Goal: Task Accomplishment & Management: Manage account settings

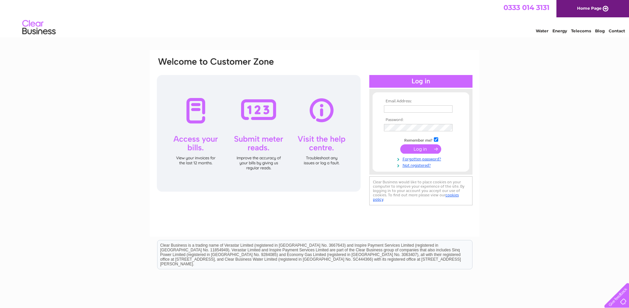
type input "support@friendlytv.co.uk"
click at [421, 151] on input "submit" at bounding box center [420, 148] width 41 height 9
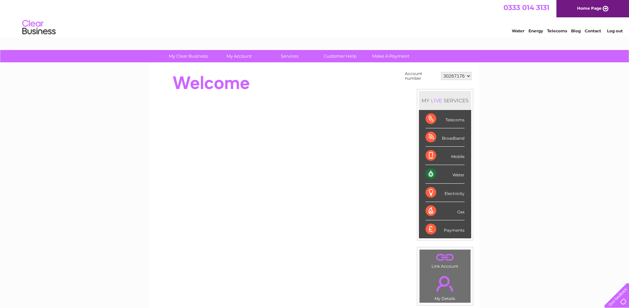
click at [461, 173] on div "Water" at bounding box center [445, 174] width 39 height 18
click at [461, 175] on div "Water" at bounding box center [445, 174] width 39 height 18
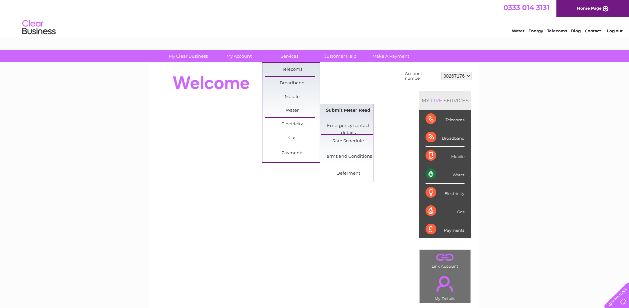
click at [351, 112] on link "Submit Meter Read" at bounding box center [348, 110] width 55 height 13
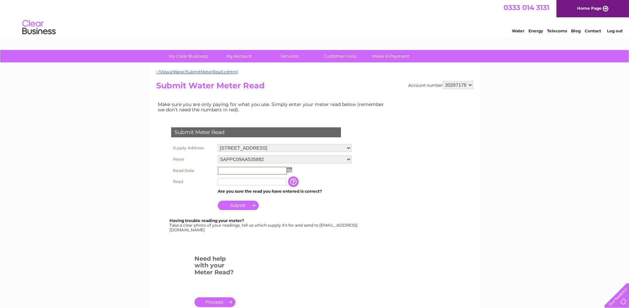
click at [258, 172] on input "text" at bounding box center [252, 170] width 69 height 8
click at [288, 170] on img at bounding box center [289, 169] width 5 height 5
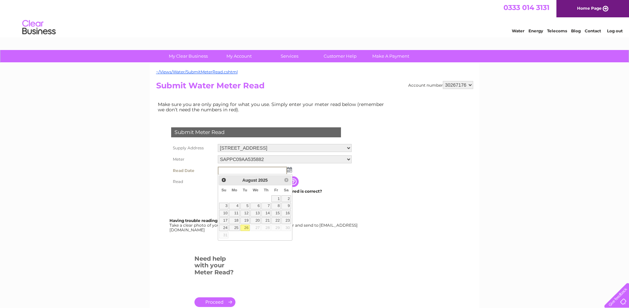
click at [248, 227] on link "26" at bounding box center [244, 227] width 9 height 7
type input "2025/08/26"
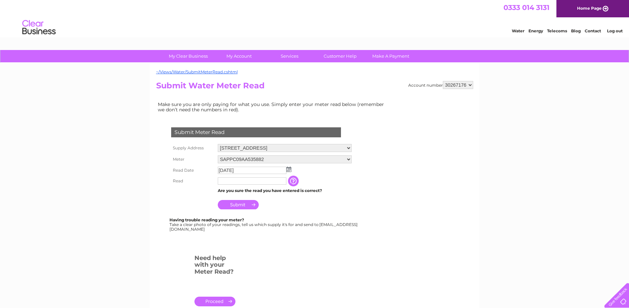
click at [235, 180] on input "text" at bounding box center [252, 180] width 69 height 7
type input "196"
click at [249, 205] on input "Submit" at bounding box center [238, 204] width 41 height 9
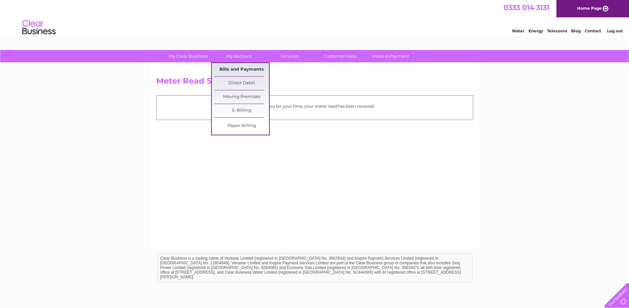
click at [248, 68] on link "Bills and Payments" at bounding box center [241, 69] width 55 height 13
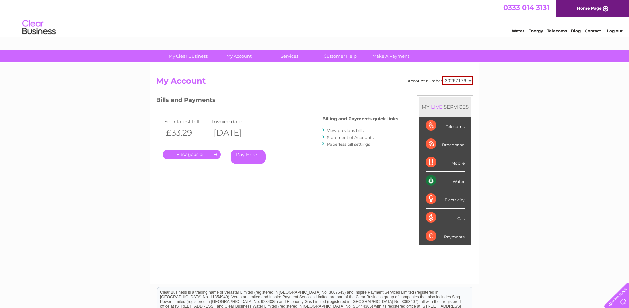
click at [350, 131] on link "View previous bills" at bounding box center [345, 130] width 37 height 5
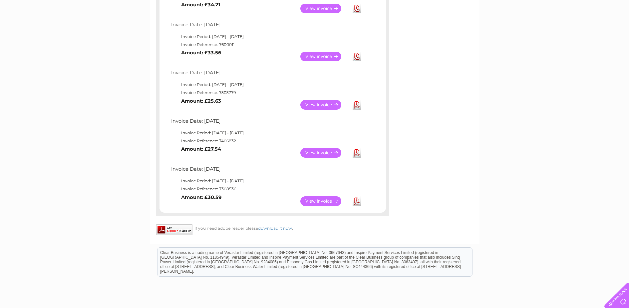
scroll to position [266, 0]
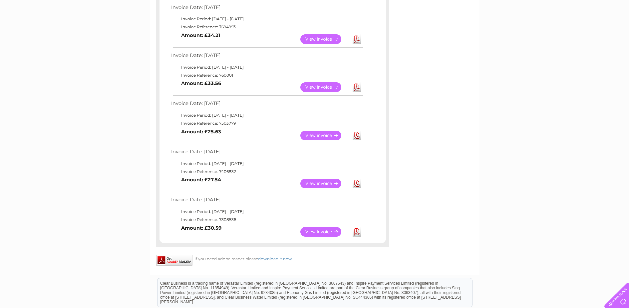
click at [319, 231] on link "View" at bounding box center [324, 232] width 49 height 10
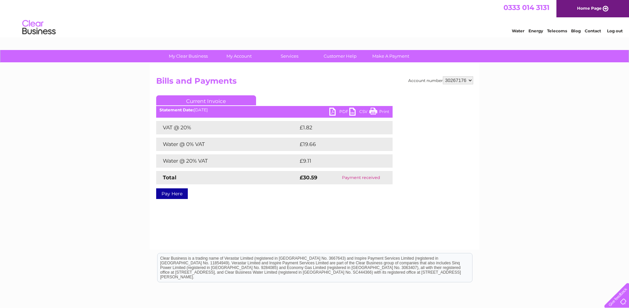
click at [335, 112] on link "PDF" at bounding box center [339, 113] width 20 height 10
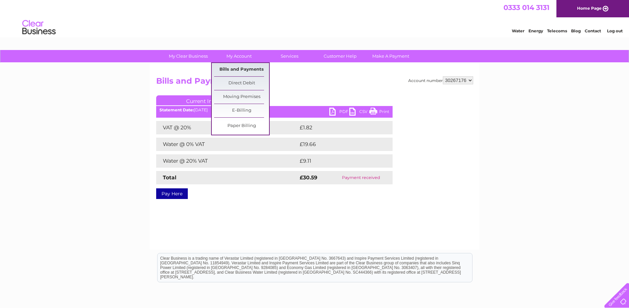
click at [243, 69] on link "Bills and Payments" at bounding box center [241, 69] width 55 height 13
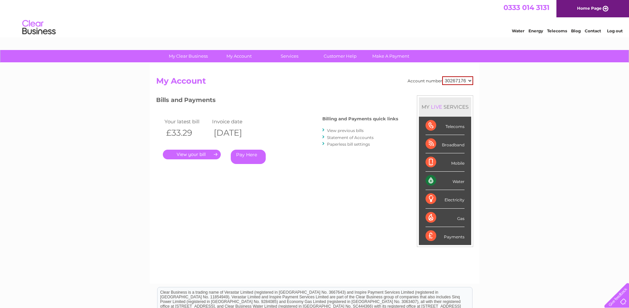
click at [359, 130] on link "View previous bills" at bounding box center [345, 130] width 37 height 5
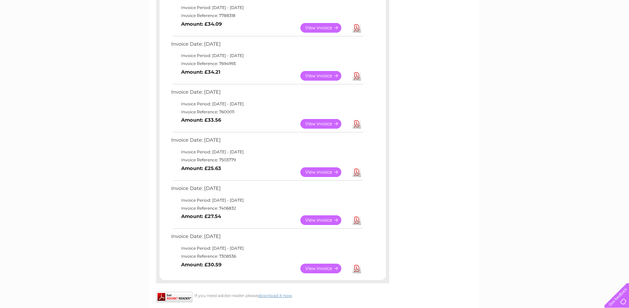
scroll to position [266, 0]
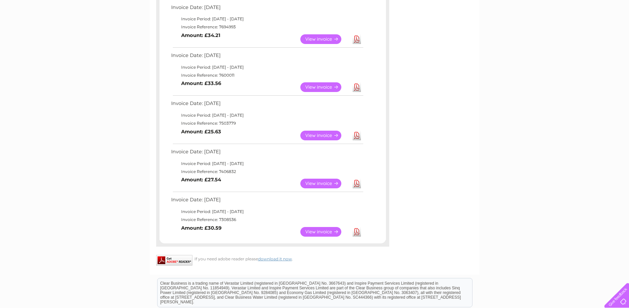
click at [328, 185] on link "View" at bounding box center [324, 183] width 49 height 10
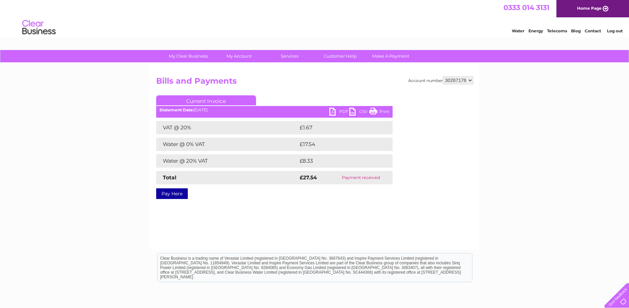
click at [341, 113] on link "PDF" at bounding box center [339, 113] width 20 height 10
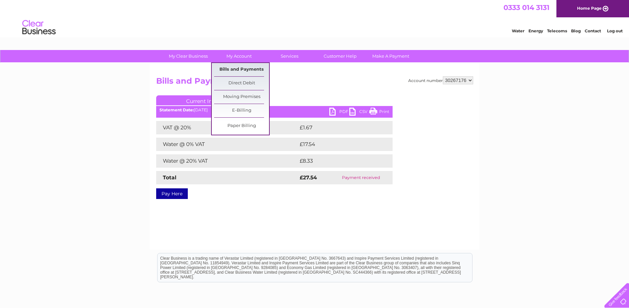
click at [241, 70] on link "Bills and Payments" at bounding box center [241, 69] width 55 height 13
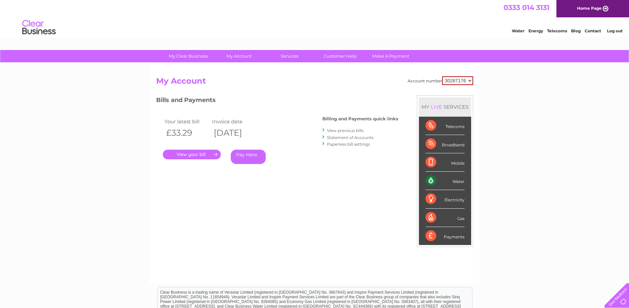
click at [329, 129] on link "View previous bills" at bounding box center [345, 130] width 37 height 5
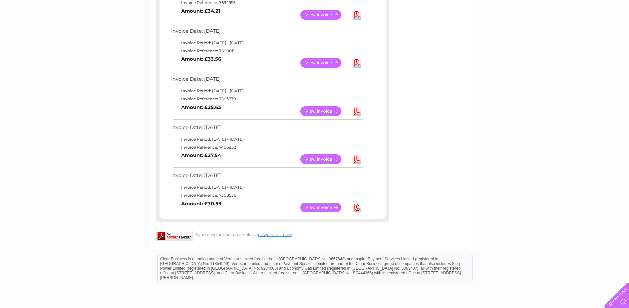
scroll to position [285, 0]
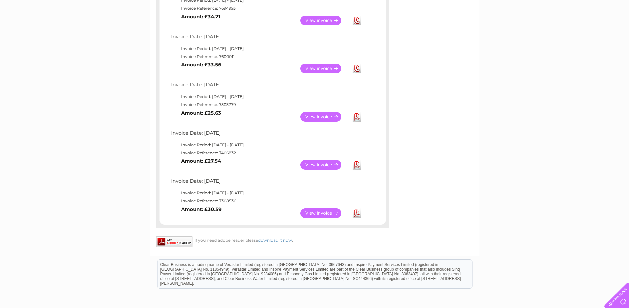
click at [318, 116] on link "View" at bounding box center [324, 117] width 49 height 10
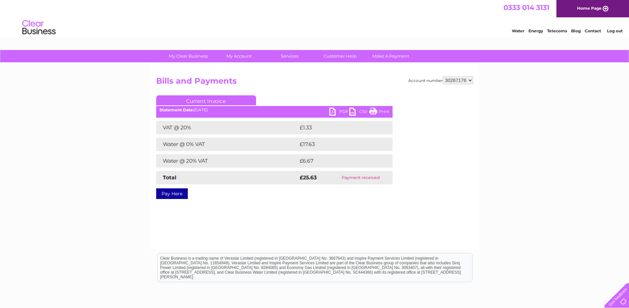
click at [343, 113] on link "PDF" at bounding box center [339, 113] width 20 height 10
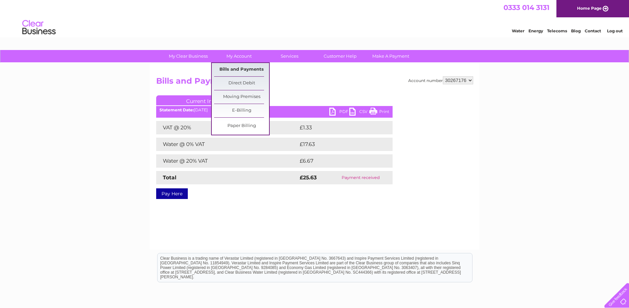
click at [238, 67] on link "Bills and Payments" at bounding box center [241, 69] width 55 height 13
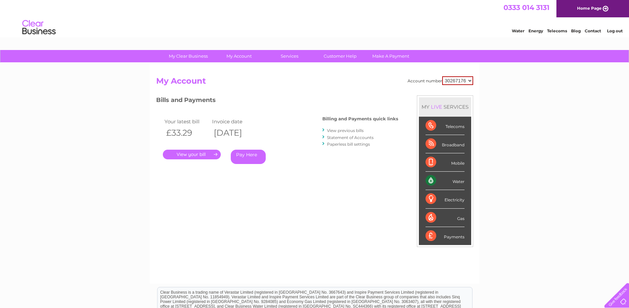
click at [347, 132] on link "View previous bills" at bounding box center [345, 130] width 37 height 5
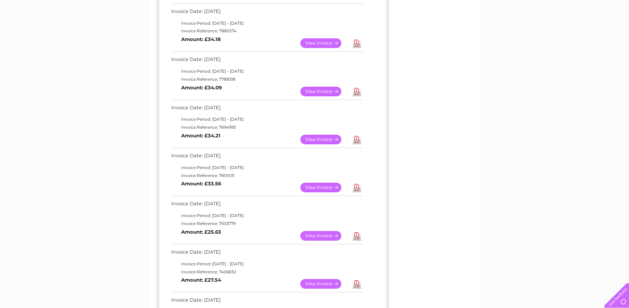
scroll to position [166, 0]
click at [325, 92] on link "View" at bounding box center [324, 91] width 49 height 10
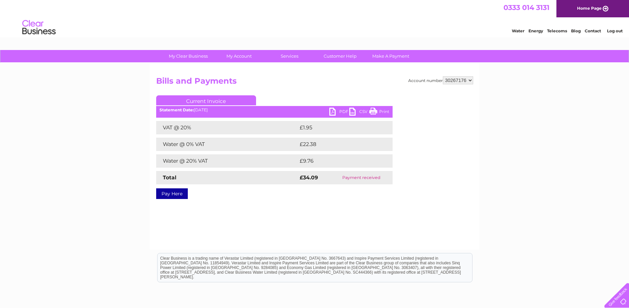
click at [340, 110] on link "PDF" at bounding box center [339, 113] width 20 height 10
